Goal: Information Seeking & Learning: Learn about a topic

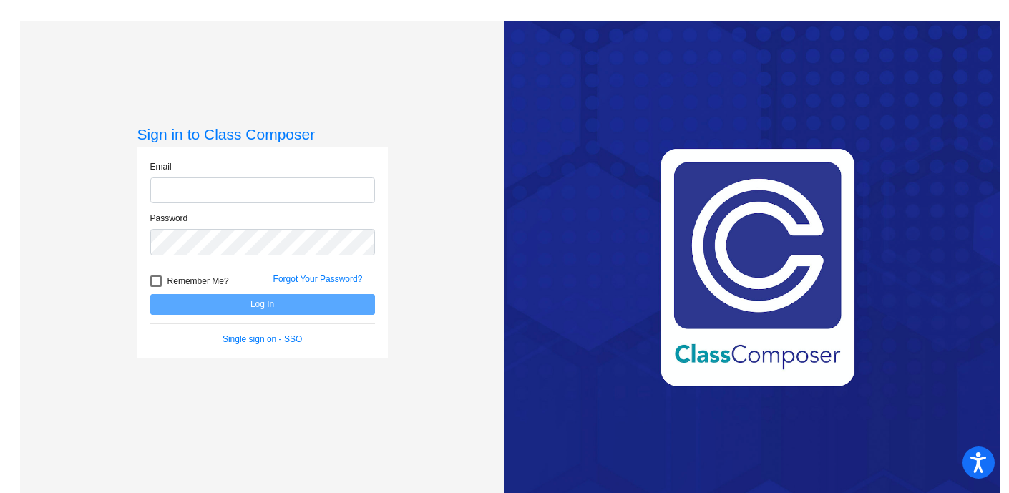
type input "[EMAIL_ADDRESS][DOMAIN_NAME]"
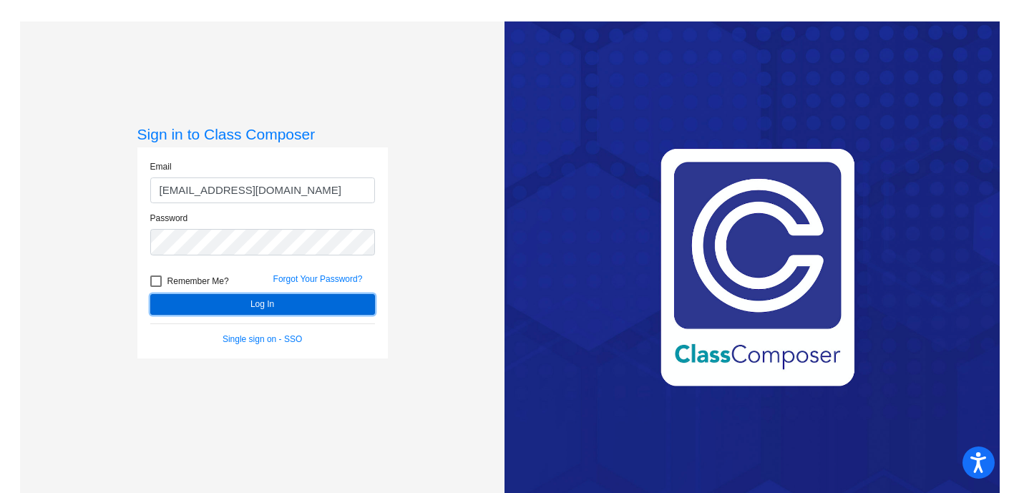
click at [273, 307] on button "Log In" at bounding box center [262, 304] width 225 height 21
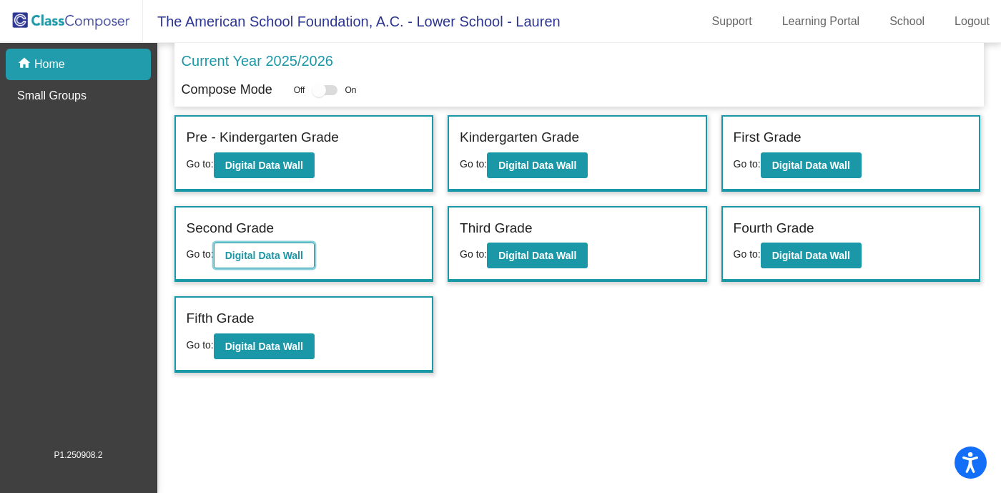
click at [308, 253] on button "Digital Data Wall" at bounding box center [264, 255] width 101 height 26
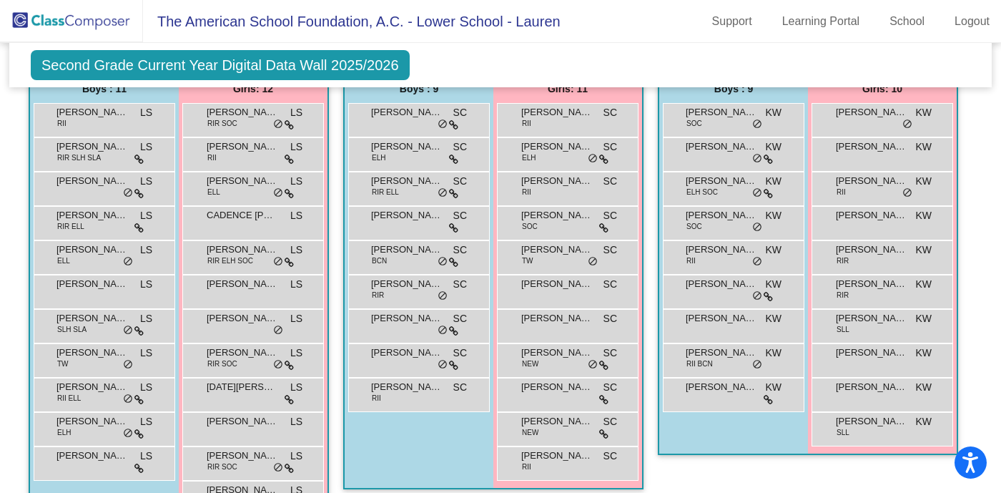
scroll to position [937, 0]
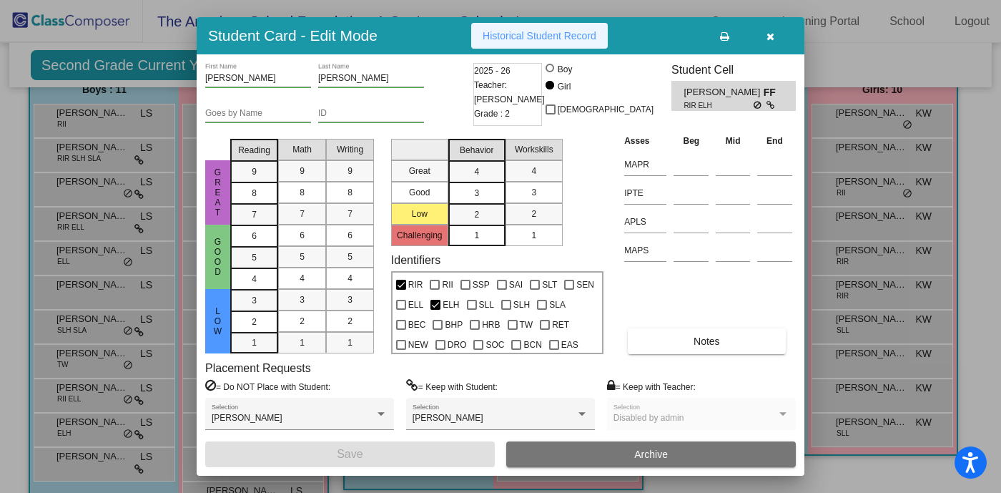
click at [594, 35] on span "Historical Student Record" at bounding box center [540, 35] width 114 height 11
click at [775, 37] on button "button" at bounding box center [770, 36] width 46 height 26
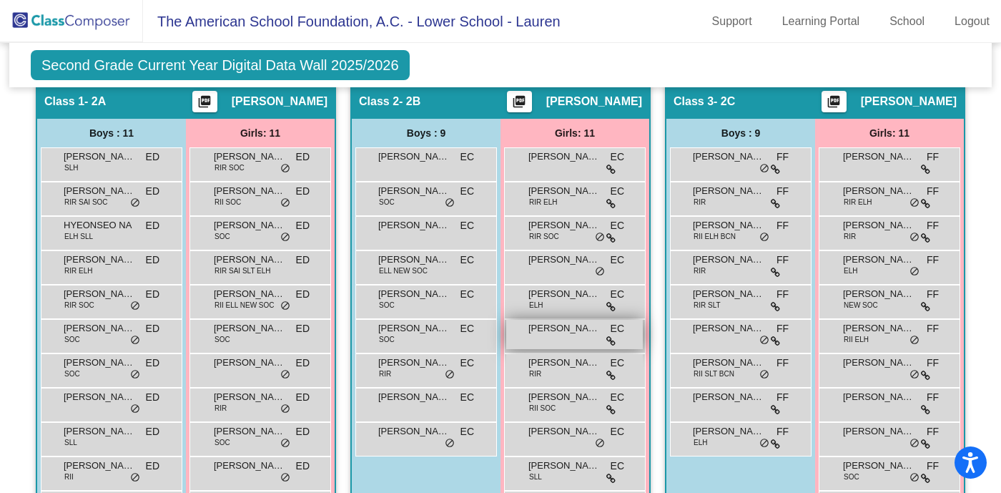
scroll to position [433, 0]
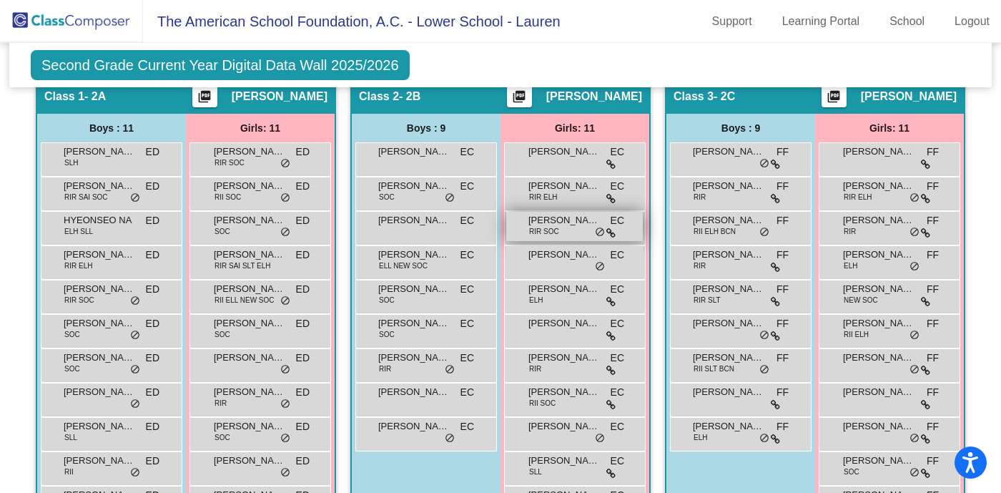
click at [643, 228] on div "[PERSON_NAME] RIR SOC EC lock do_not_disturb_alt" at bounding box center [574, 226] width 137 height 29
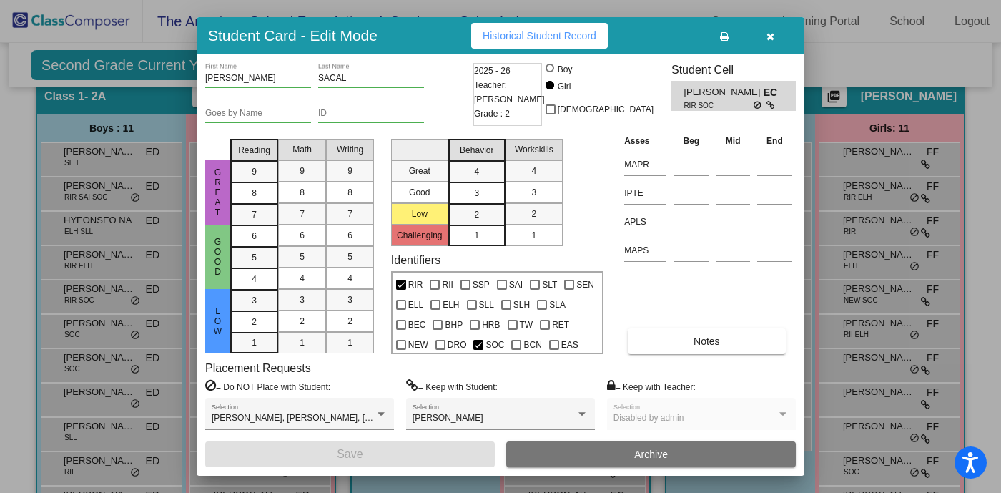
click at [586, 40] on span "Historical Student Record" at bounding box center [540, 35] width 114 height 11
click at [768, 34] on icon "button" at bounding box center [771, 36] width 8 height 10
